Goal: Find specific page/section: Find specific page/section

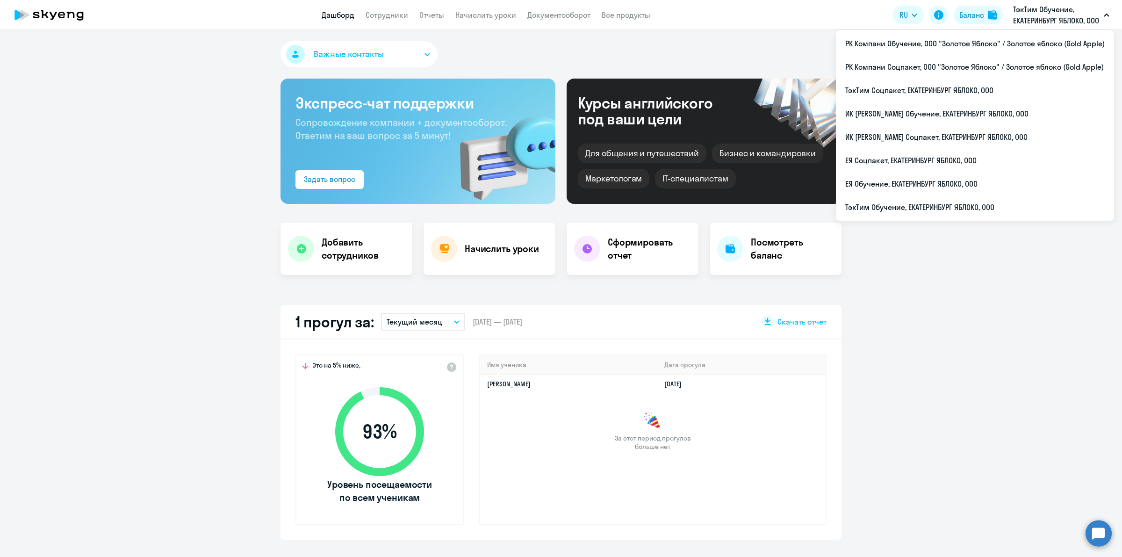
select select "30"
click at [1005, 199] on li "ТэкТим Обучение, ЕКАТЕРИНБУРГ ЯБЛОКО, ООО" at bounding box center [975, 206] width 278 height 23
click at [1028, 61] on li "РК Компани Соцпакет, ООО "Золотое Яблоко" / Золотое яблоко (Gold Apple)" at bounding box center [975, 66] width 278 height 23
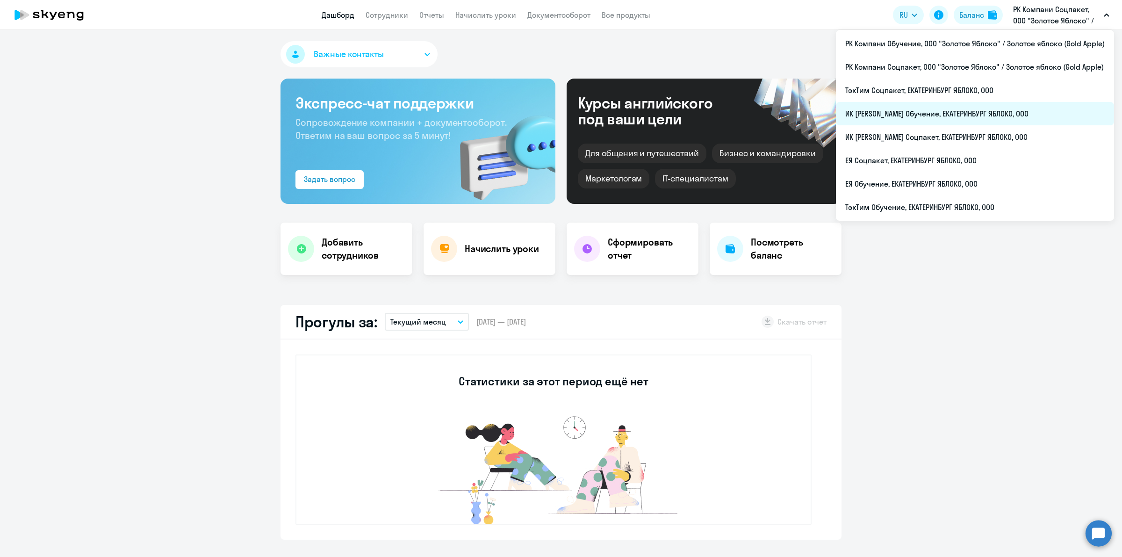
select select "30"
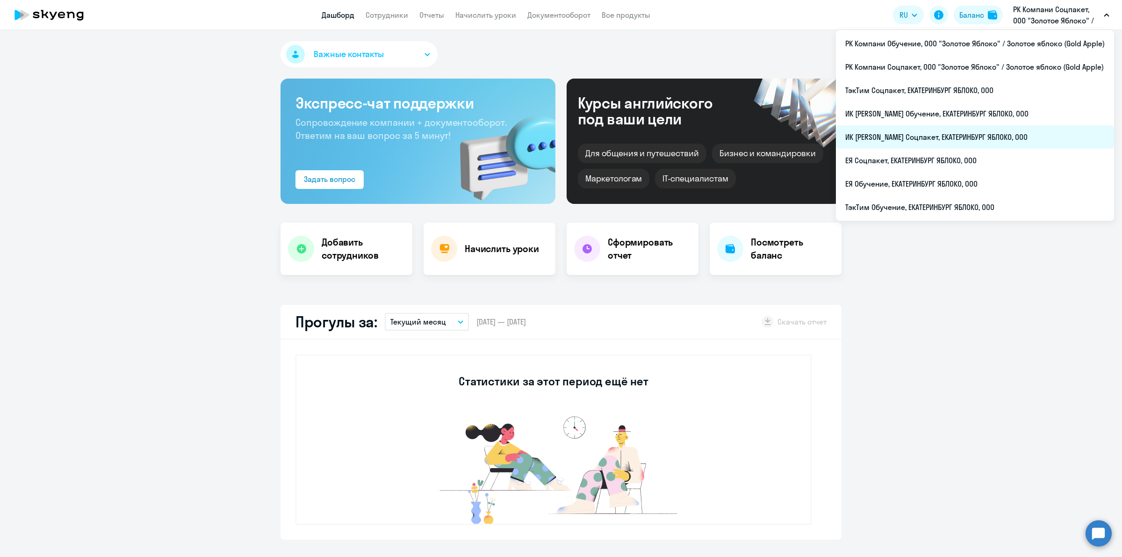
click at [1011, 133] on li "ИК [PERSON_NAME] Соцпакет, ЕКАТЕРИНБУРГ ЯБЛОКО, ООО" at bounding box center [975, 136] width 278 height 23
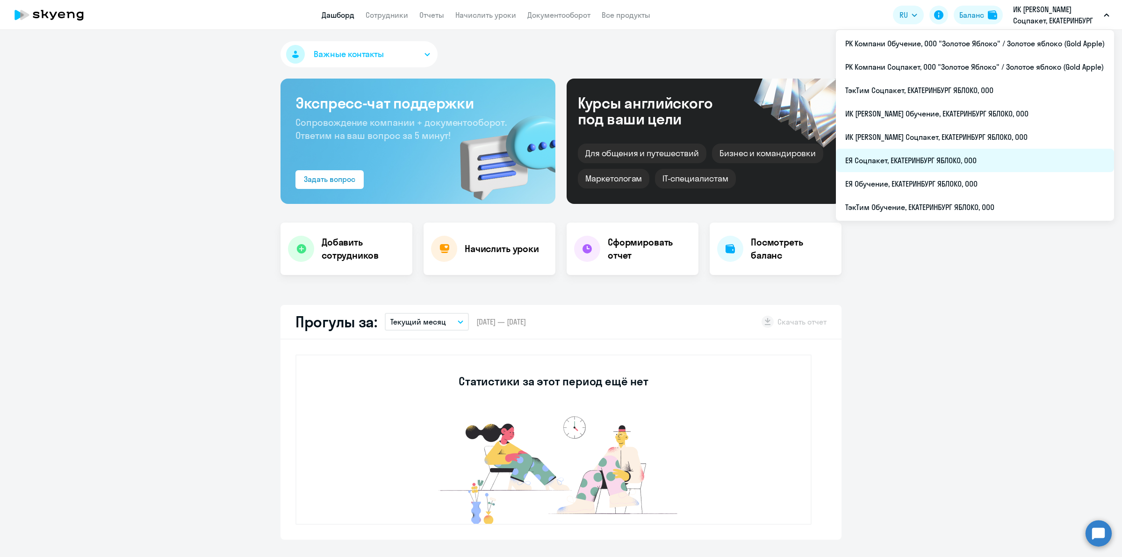
click at [985, 156] on li "ЕЯ Соцпакет, ЕКАТЕРИНБУРГ ЯБЛОКО, ООО" at bounding box center [975, 160] width 278 height 23
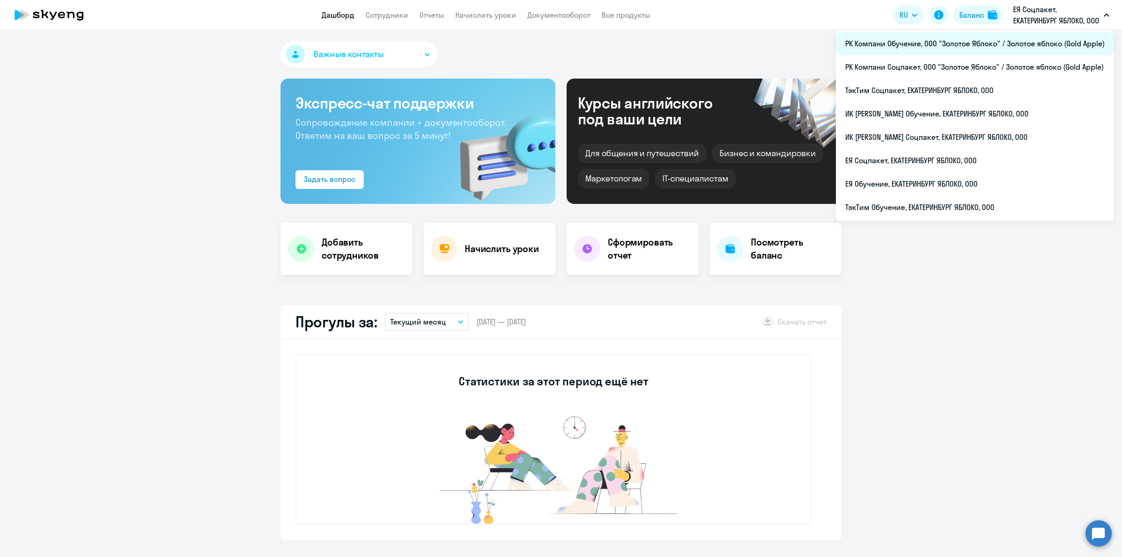
click at [1034, 41] on li "РК Компани Обучение, ООО "Золотое Яблоко" / Золотое яблоко (Gold Apple)" at bounding box center [975, 43] width 278 height 23
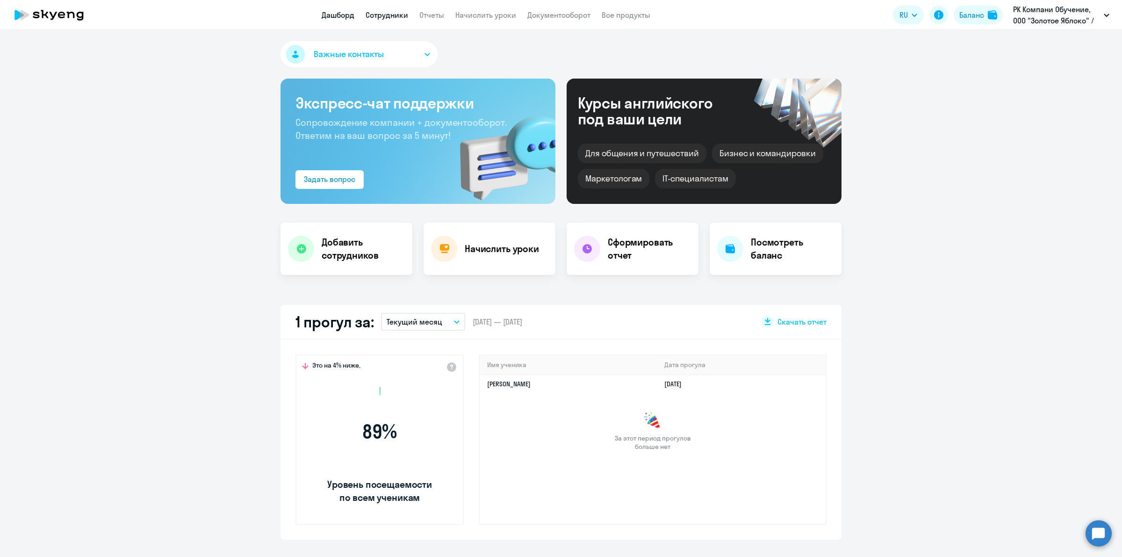
click at [387, 12] on link "Сотрудники" at bounding box center [387, 14] width 43 height 9
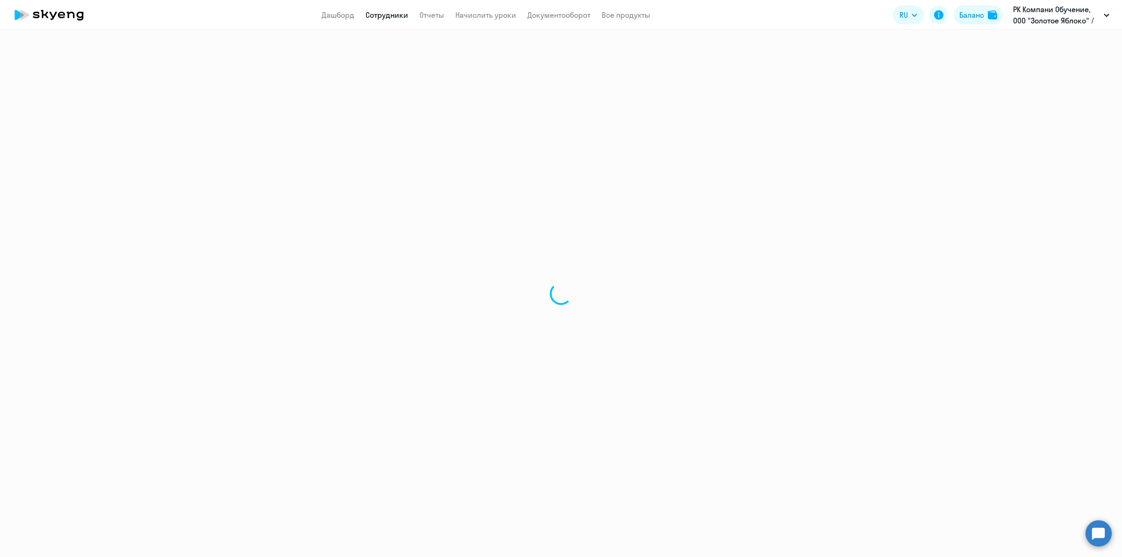
select select "30"
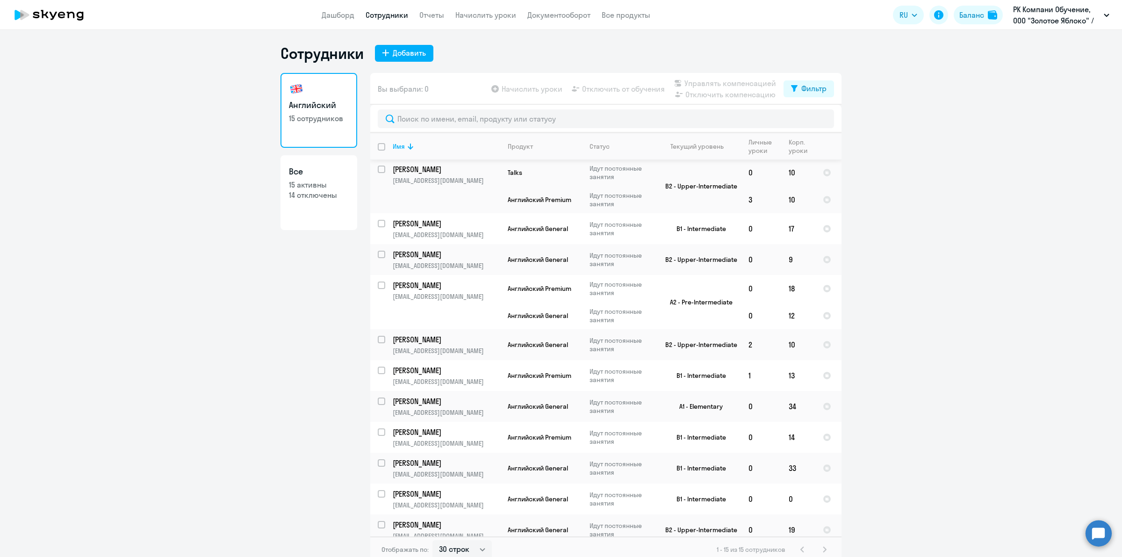
scroll to position [150, 0]
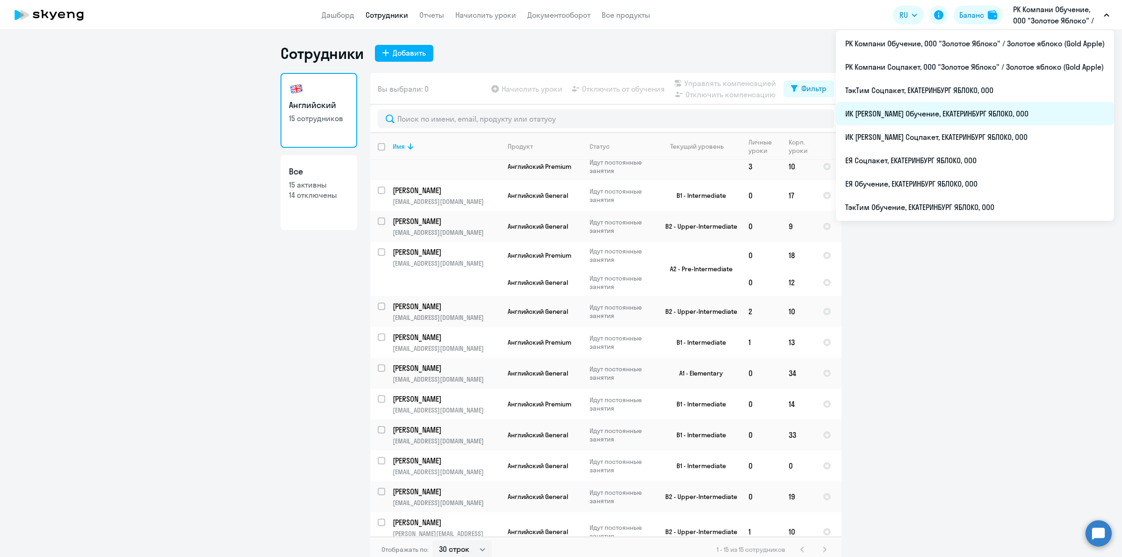
click at [1008, 115] on li "ИК [PERSON_NAME] Обучение, ЕКАТЕРИНБУРГ ЯБЛОКО, ООО" at bounding box center [975, 113] width 278 height 23
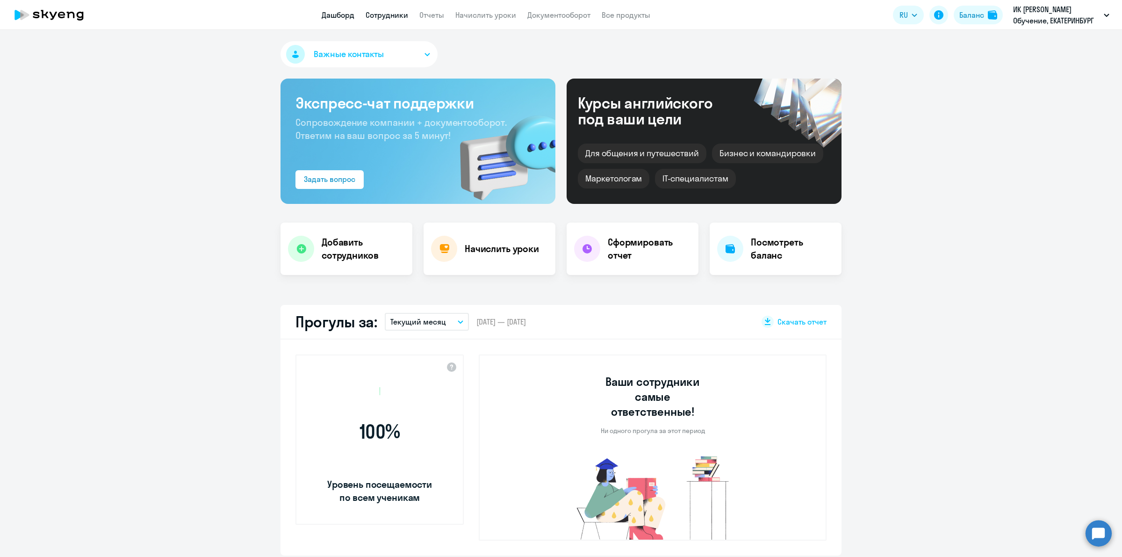
click at [390, 19] on link "Сотрудники" at bounding box center [387, 14] width 43 height 9
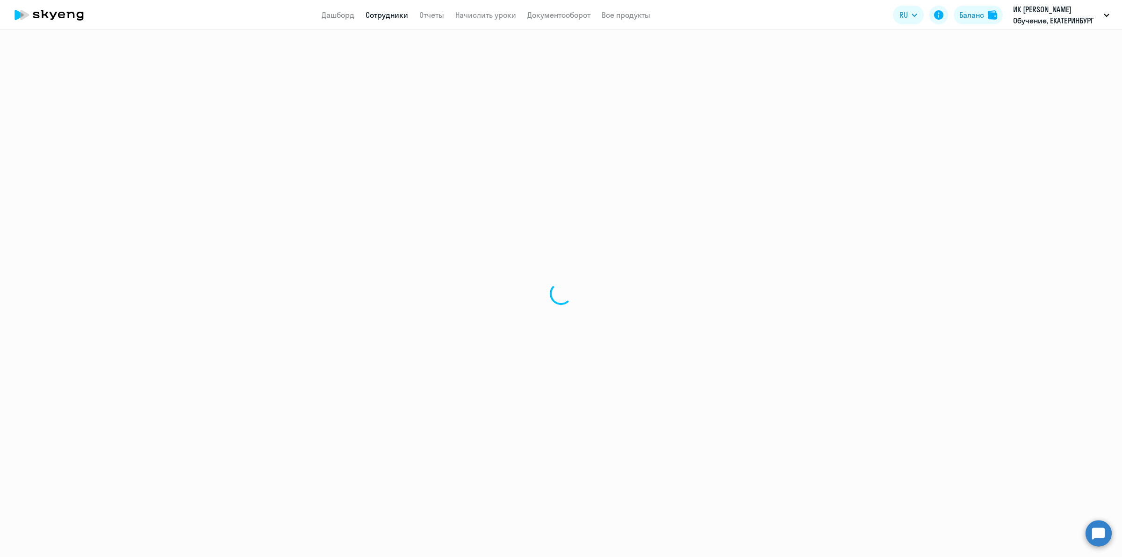
select select "30"
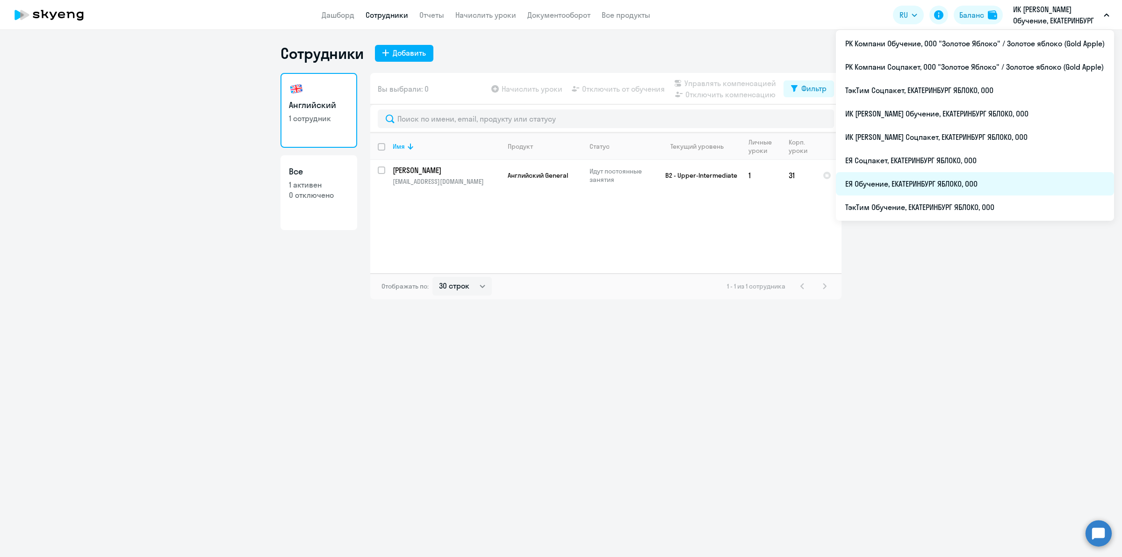
click at [1040, 172] on li "ЕЯ Обучение, ЕКАТЕРИНБУРГ ЯБЛОКО, ООО" at bounding box center [975, 183] width 278 height 23
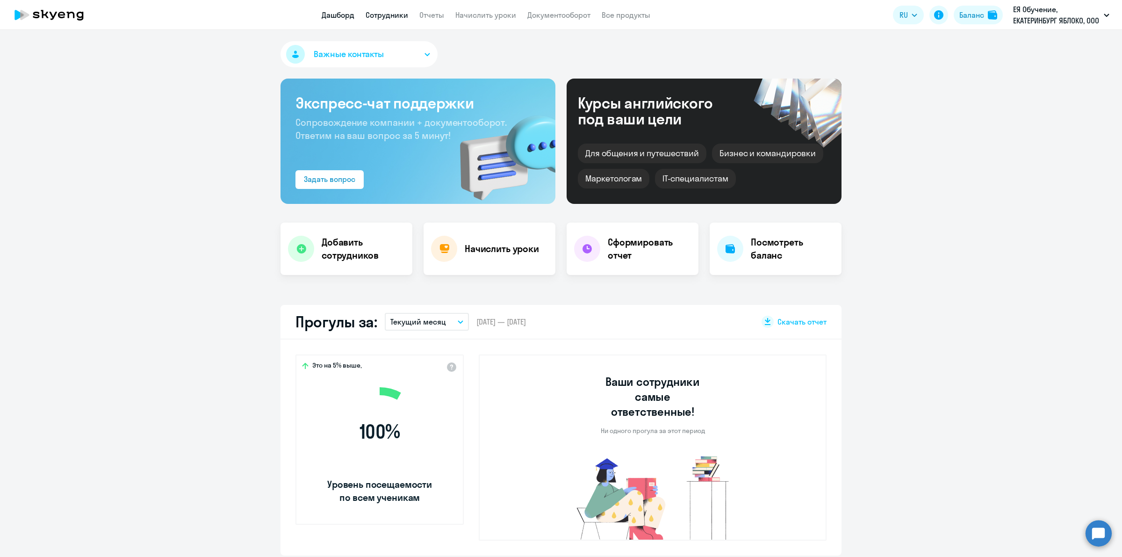
click at [401, 16] on link "Сотрудники" at bounding box center [387, 14] width 43 height 9
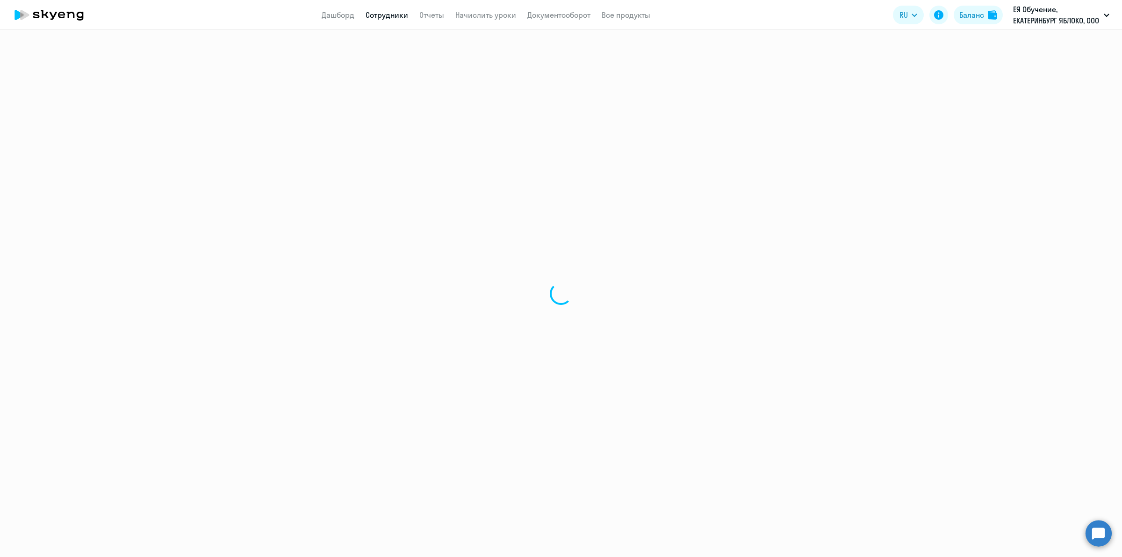
select select "30"
